Goal: Information Seeking & Learning: Learn about a topic

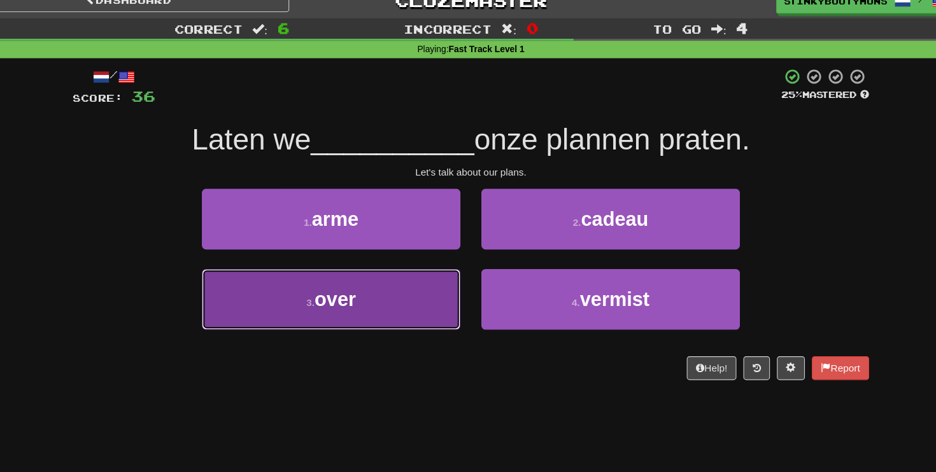
click at [406, 290] on button "3 . over" at bounding box center [341, 288] width 236 height 55
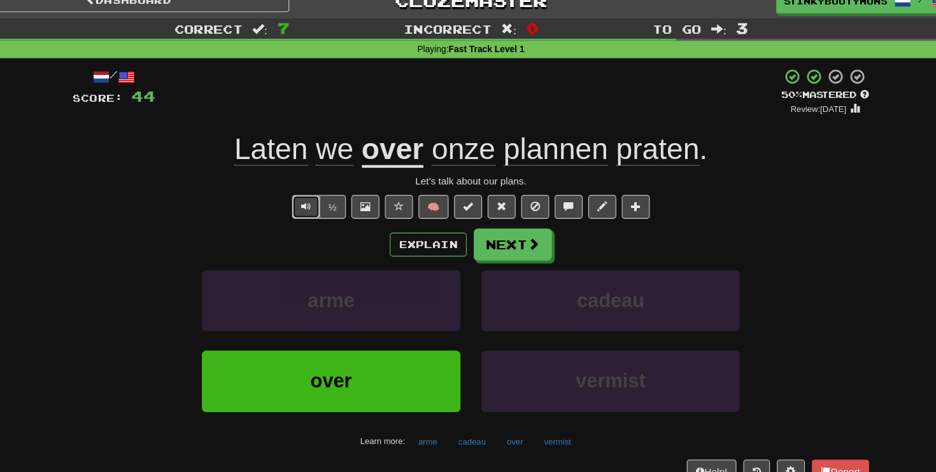
click at [319, 210] on button "Text-to-speech controls" at bounding box center [317, 205] width 25 height 22
click at [339, 208] on button "½" at bounding box center [342, 205] width 24 height 22
click at [520, 239] on span at bounding box center [525, 238] width 11 height 11
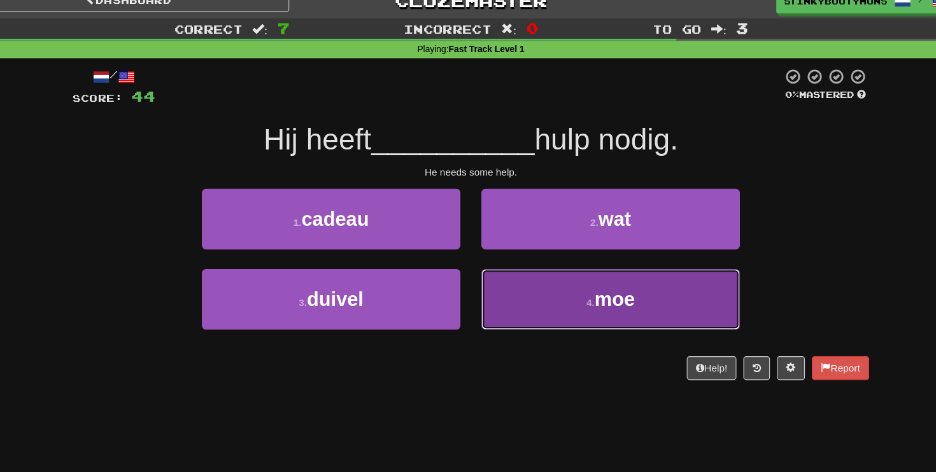
click at [546, 274] on button "4 . moe" at bounding box center [596, 288] width 236 height 55
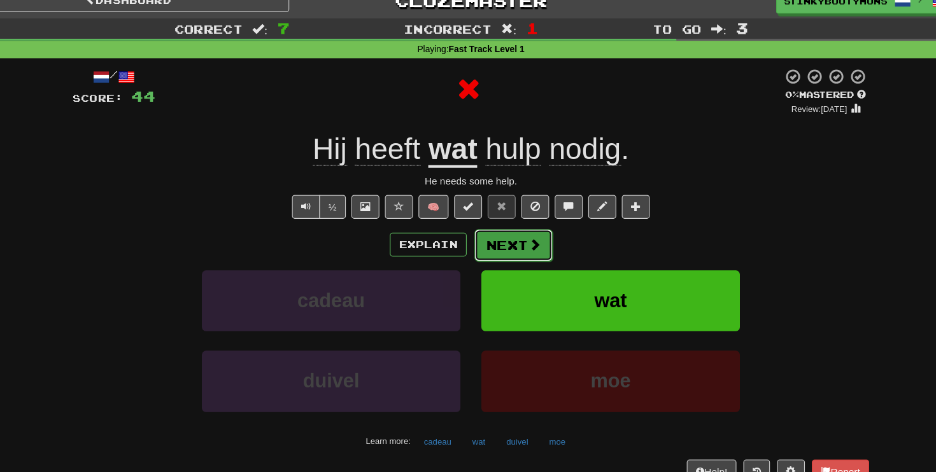
click at [507, 237] on button "Next" at bounding box center [506, 239] width 71 height 29
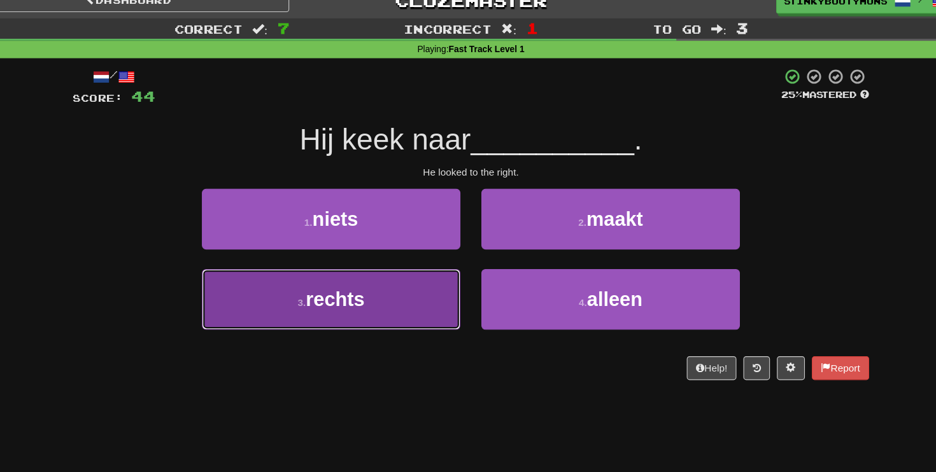
click at [397, 271] on button "3 . rechts" at bounding box center [341, 288] width 236 height 55
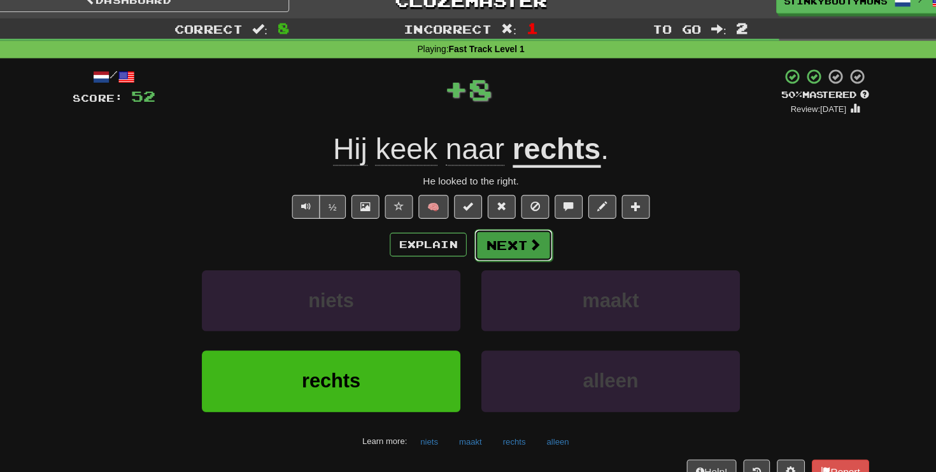
click at [508, 240] on button "Next" at bounding box center [506, 239] width 71 height 29
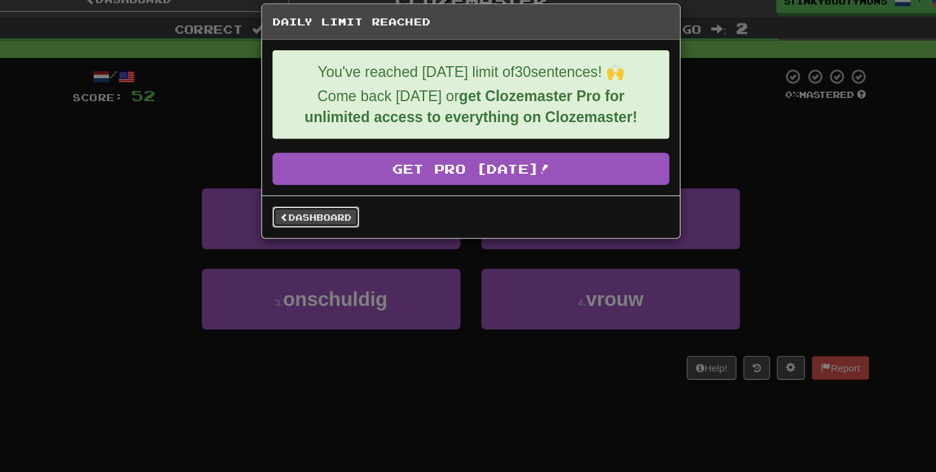
click at [322, 216] on link "Dashboard" at bounding box center [326, 213] width 79 height 19
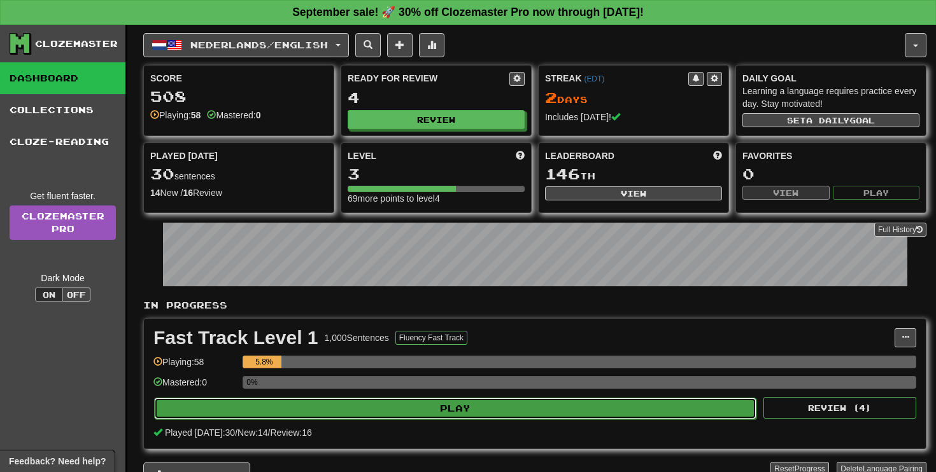
click at [362, 409] on button "Play" at bounding box center [455, 409] width 602 height 22
select select "**"
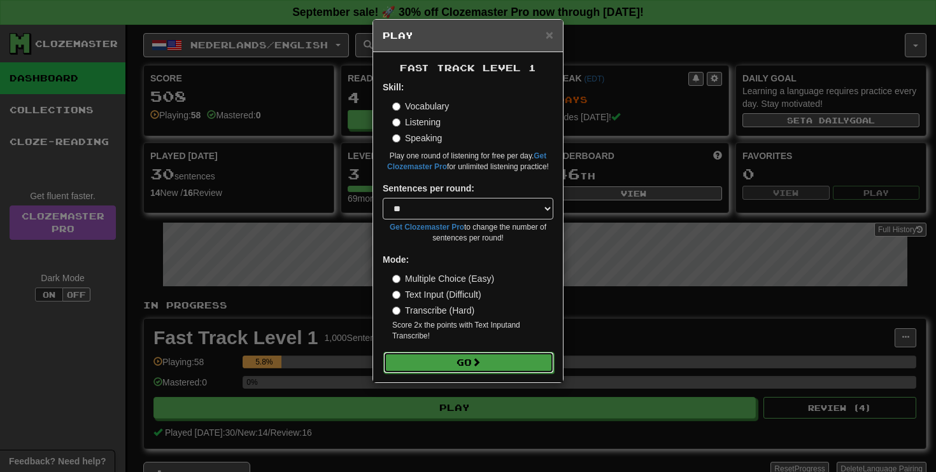
click at [465, 365] on button "Go" at bounding box center [468, 363] width 171 height 22
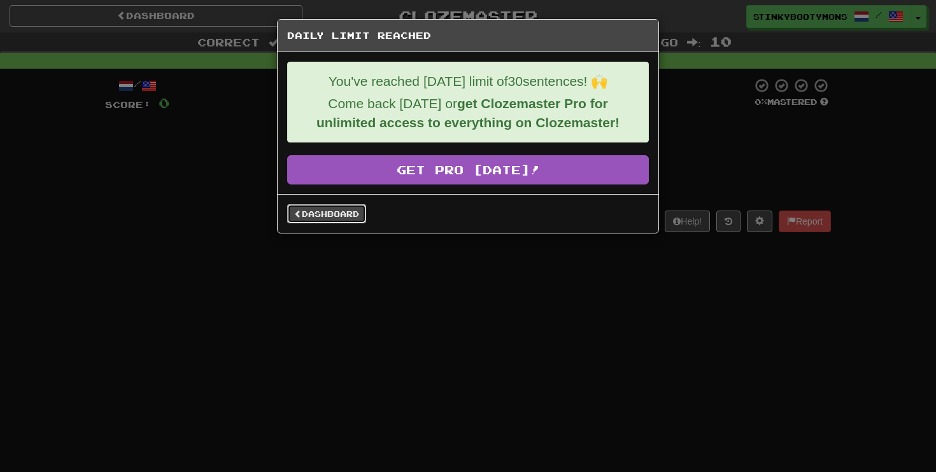
click at [334, 219] on link "Dashboard" at bounding box center [326, 213] width 79 height 19
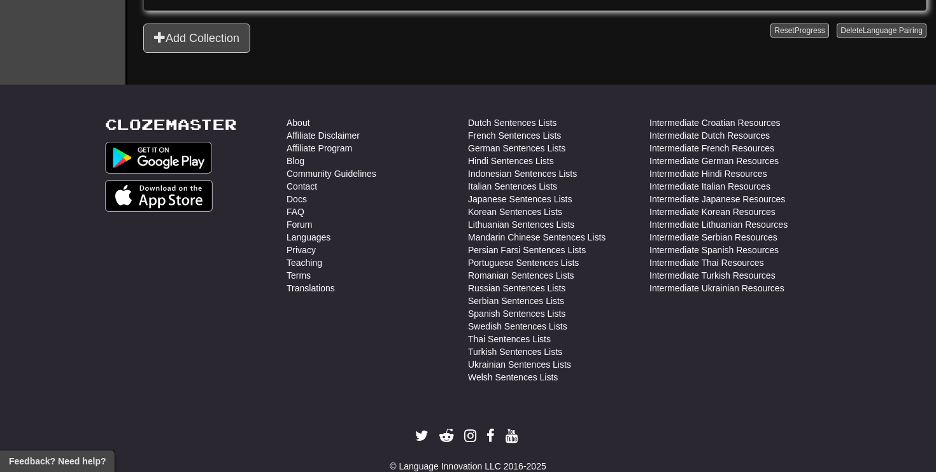
scroll to position [440, 0]
click at [532, 122] on link "Dutch Sentences Lists" at bounding box center [512, 121] width 89 height 13
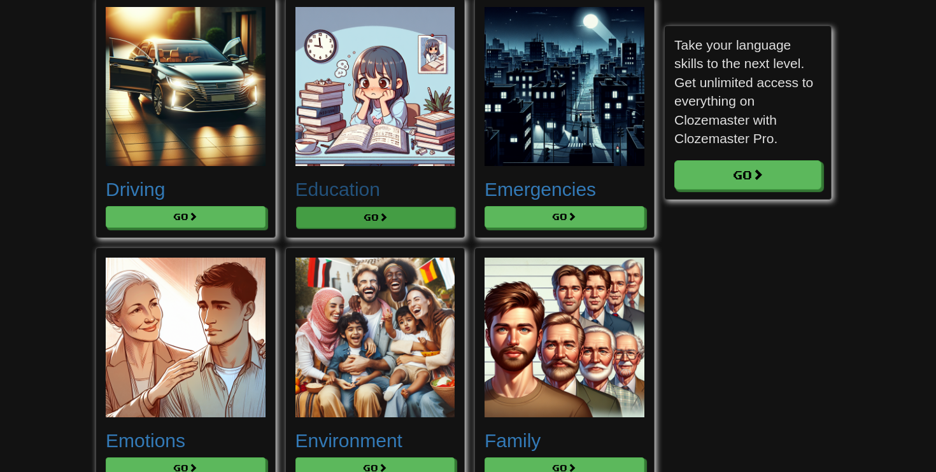
scroll to position [2230, 0]
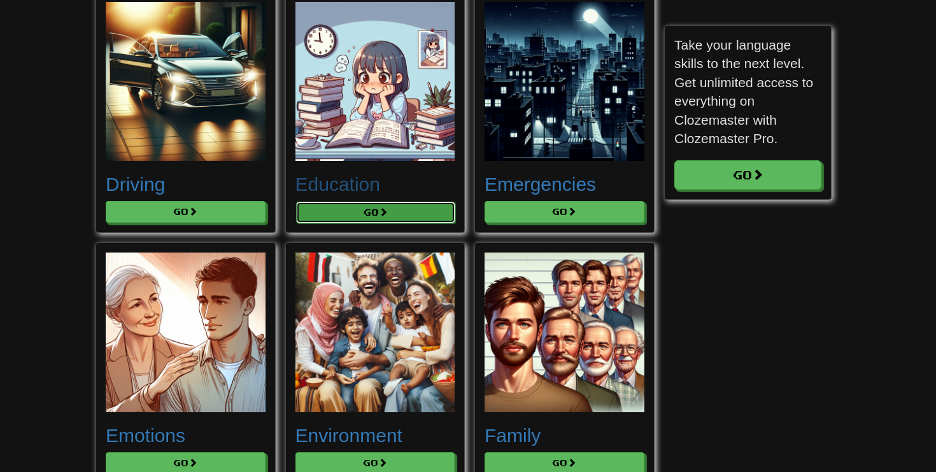
click at [413, 223] on button "Go" at bounding box center [376, 213] width 160 height 22
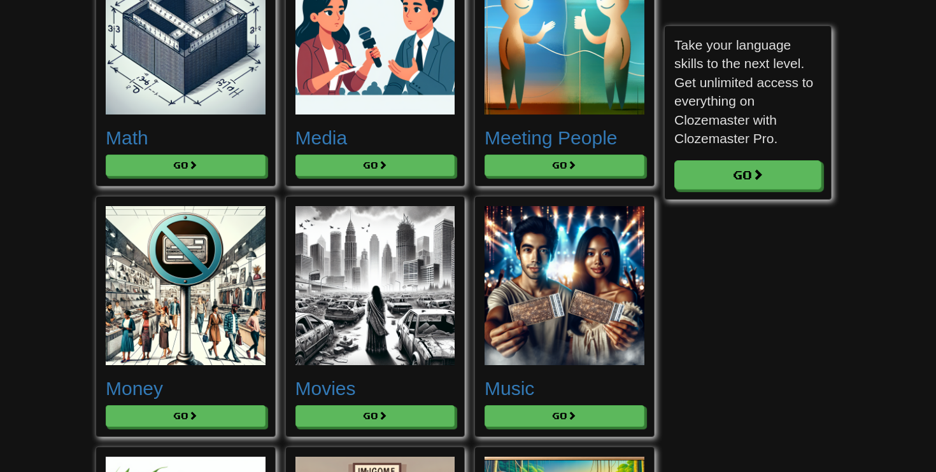
scroll to position [4570, 0]
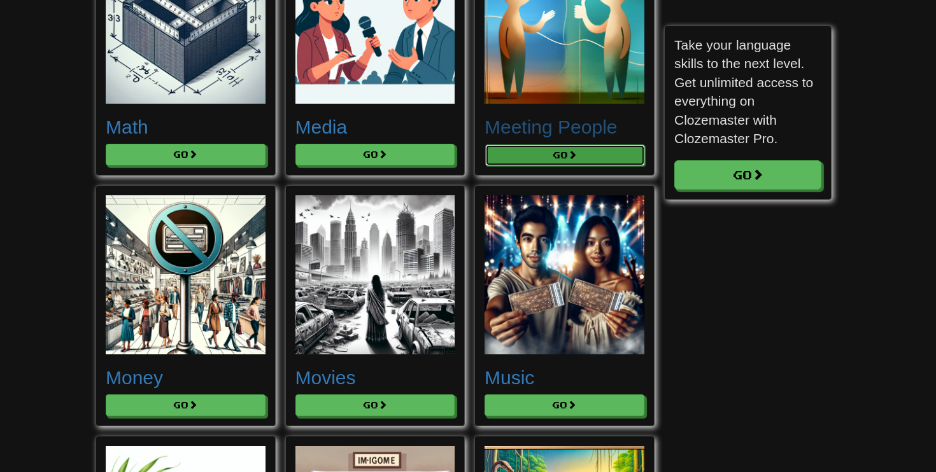
click at [560, 166] on button "Go" at bounding box center [565, 156] width 160 height 22
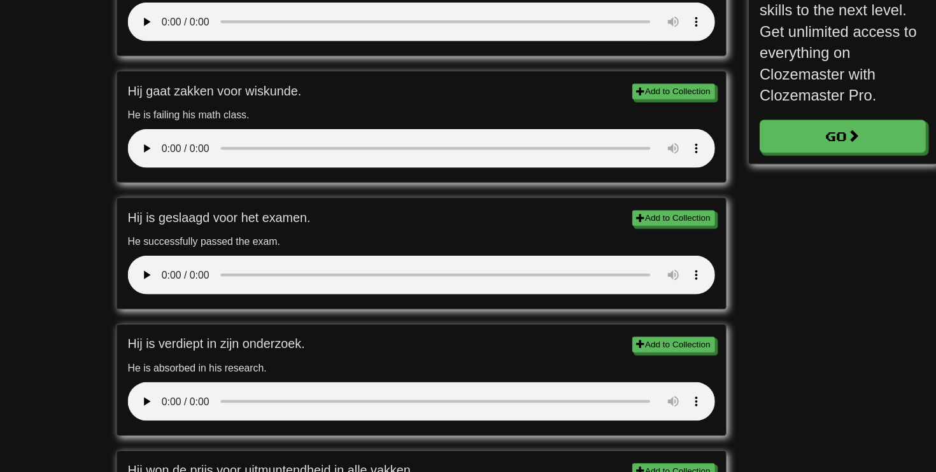
scroll to position [602, 0]
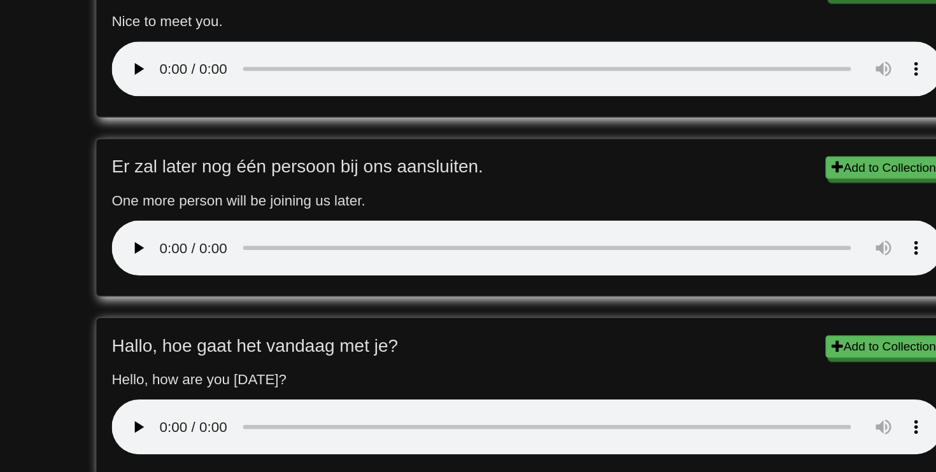
scroll to position [245, 0]
